Goal: Task Accomplishment & Management: Complete application form

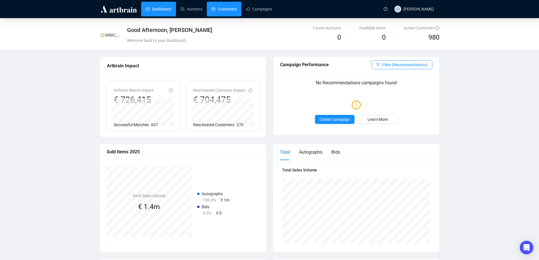
click at [228, 9] on link "Customers" at bounding box center [223, 9] width 25 height 15
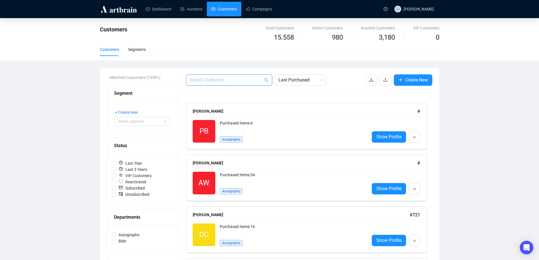
click at [230, 79] on input "text" at bounding box center [227, 80] width 74 height 7
paste input "[EMAIL_ADDRESS][DOMAIN_NAME]"
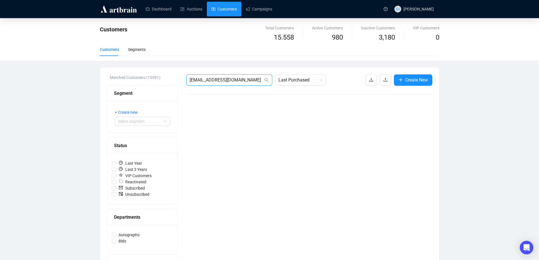
type input "[EMAIL_ADDRESS][DOMAIN_NAME]"
click at [242, 76] on span "[EMAIL_ADDRESS][DOMAIN_NAME]" at bounding box center [229, 79] width 86 height 11
click at [248, 81] on input "[EMAIL_ADDRESS][DOMAIN_NAME]" at bounding box center [227, 80] width 74 height 7
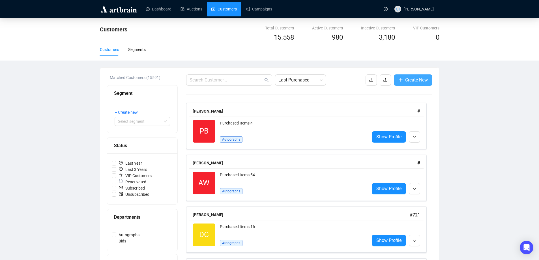
click at [420, 78] on span "Create New" at bounding box center [416, 79] width 23 height 7
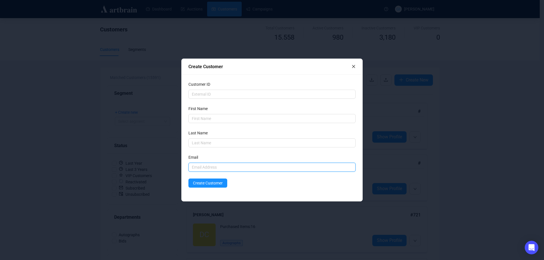
click at [228, 165] on input "text" at bounding box center [271, 167] width 167 height 9
paste input "[EMAIL_ADDRESS][DOMAIN_NAME]"
type input "[EMAIL_ADDRESS][DOMAIN_NAME]"
click at [214, 118] on input "text" at bounding box center [271, 118] width 167 height 9
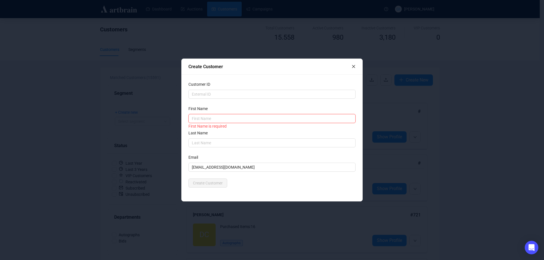
click at [235, 120] on input "text" at bounding box center [271, 118] width 167 height 9
type input "[PERSON_NAME]"
type input "P"
drag, startPoint x: 197, startPoint y: 121, endPoint x: 205, endPoint y: 132, distance: 13.6
click at [197, 121] on input "[PERSON_NAME]" at bounding box center [271, 118] width 167 height 9
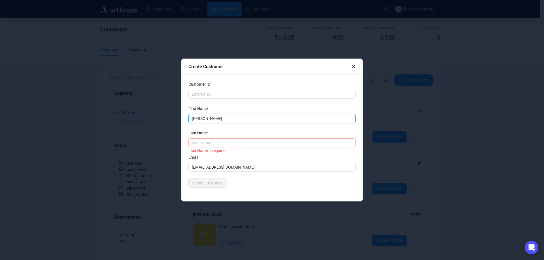
type input "[PERSON_NAME]"
click at [212, 142] on input "text" at bounding box center [271, 142] width 167 height 9
click at [198, 140] on input "text" at bounding box center [271, 142] width 167 height 9
type input "[GEOGRAPHIC_DATA]"
click at [248, 185] on div "Create Customer" at bounding box center [271, 183] width 167 height 9
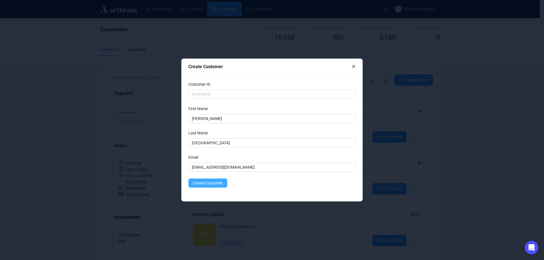
click at [215, 181] on span "Create Customer" at bounding box center [208, 183] width 30 height 6
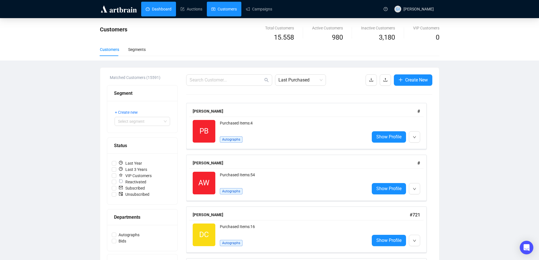
click at [155, 13] on link "Dashboard" at bounding box center [159, 9] width 26 height 15
